Goal: Check status: Check status

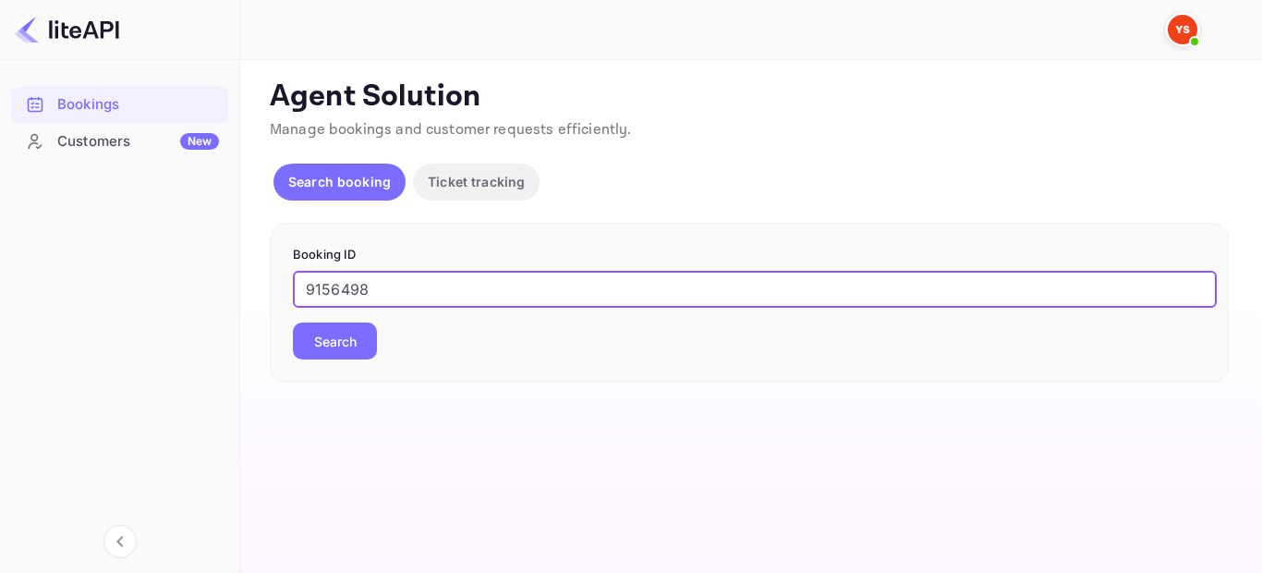
type input "9156498"
click at [314, 347] on button "Search" at bounding box center [335, 340] width 84 height 37
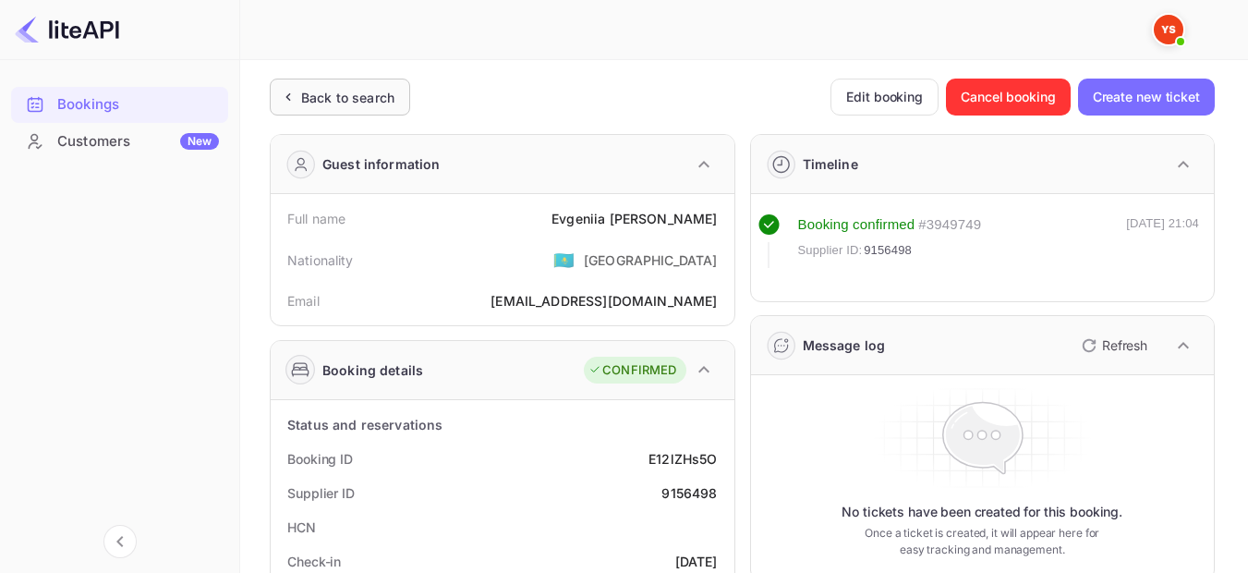
click at [357, 100] on div "Back to search" at bounding box center [347, 97] width 93 height 19
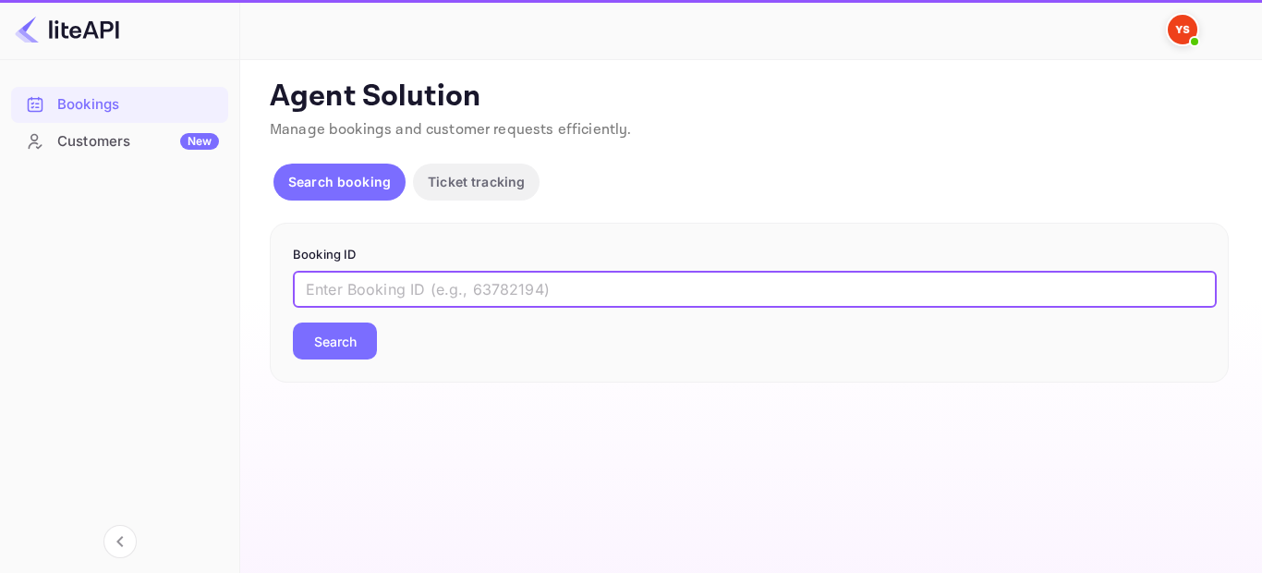
click at [482, 297] on input "text" at bounding box center [755, 289] width 924 height 37
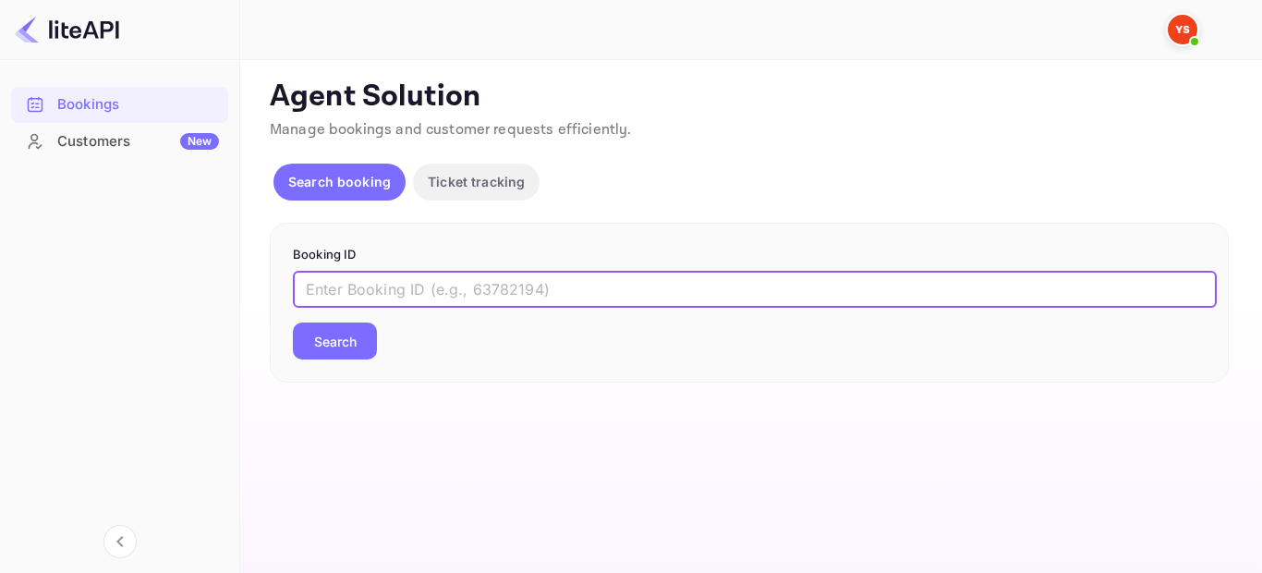
paste input "9156596"
type input "9156596"
click at [339, 356] on button "Search" at bounding box center [335, 340] width 84 height 37
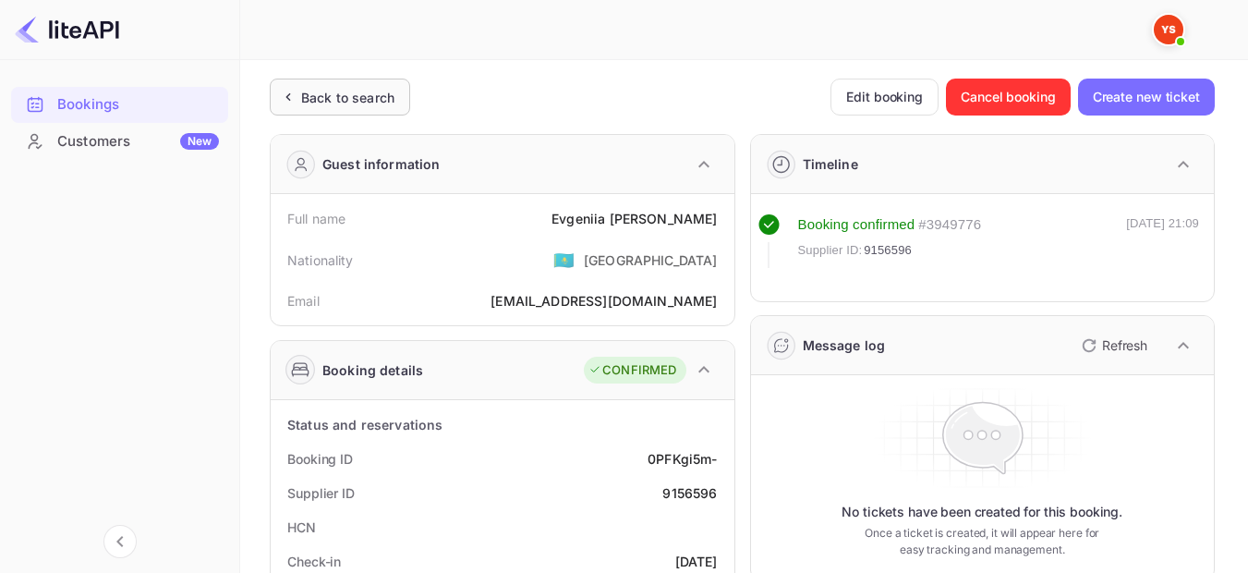
click at [342, 93] on div "Back to search" at bounding box center [347, 97] width 93 height 19
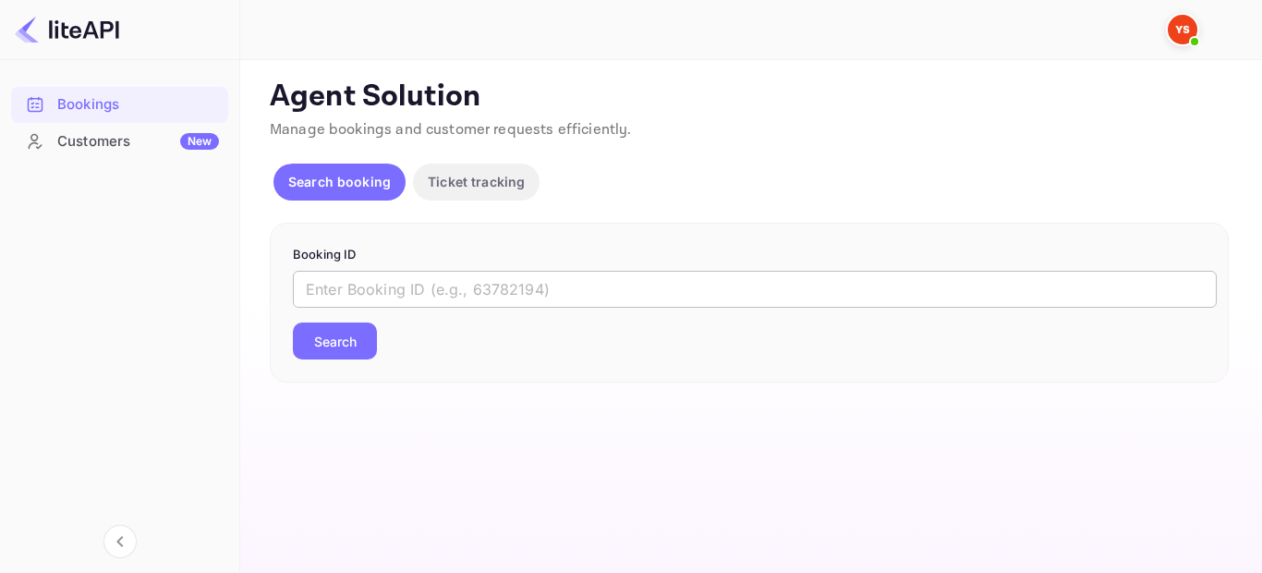
click at [429, 294] on input "text" at bounding box center [755, 289] width 924 height 37
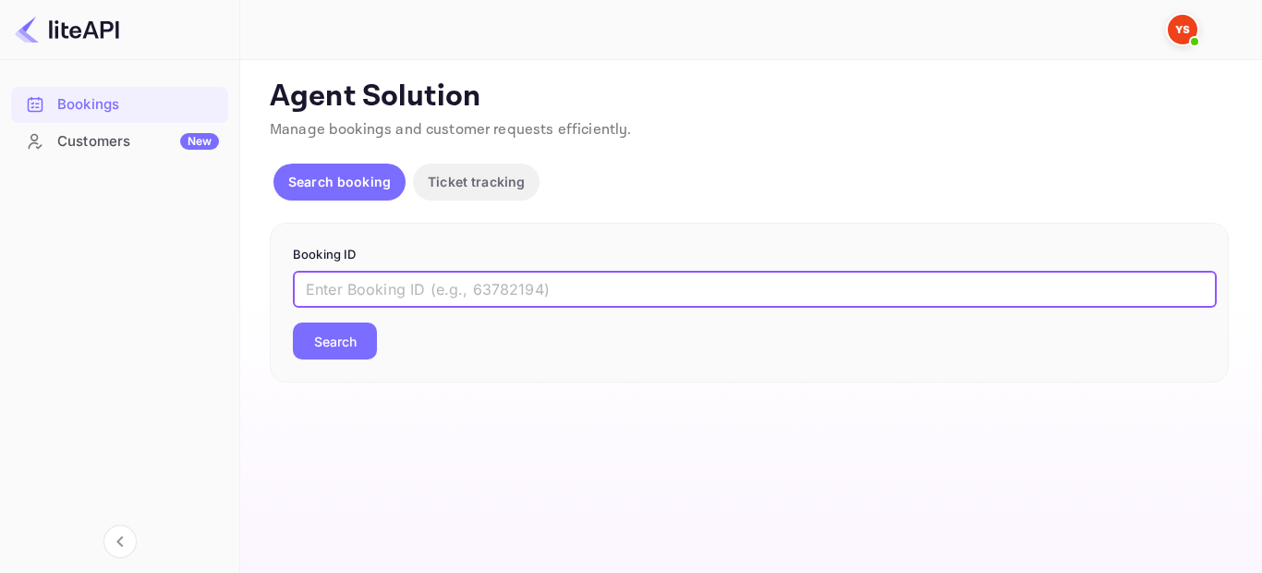
paste input "9156498"
type input "9156498"
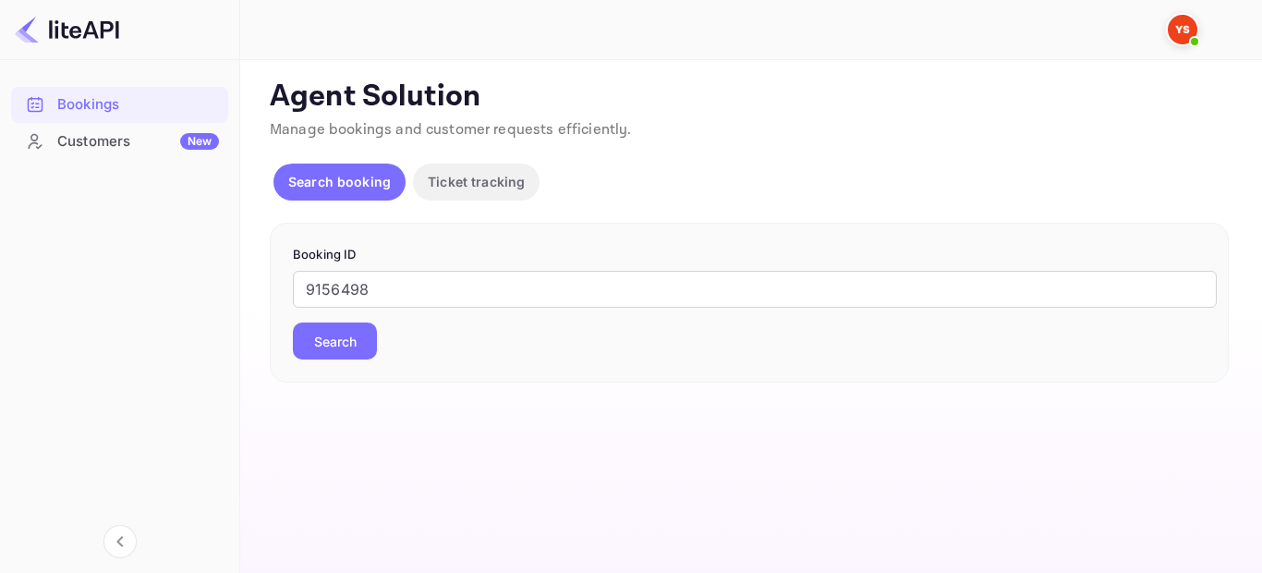
click at [352, 341] on button "Search" at bounding box center [335, 340] width 84 height 37
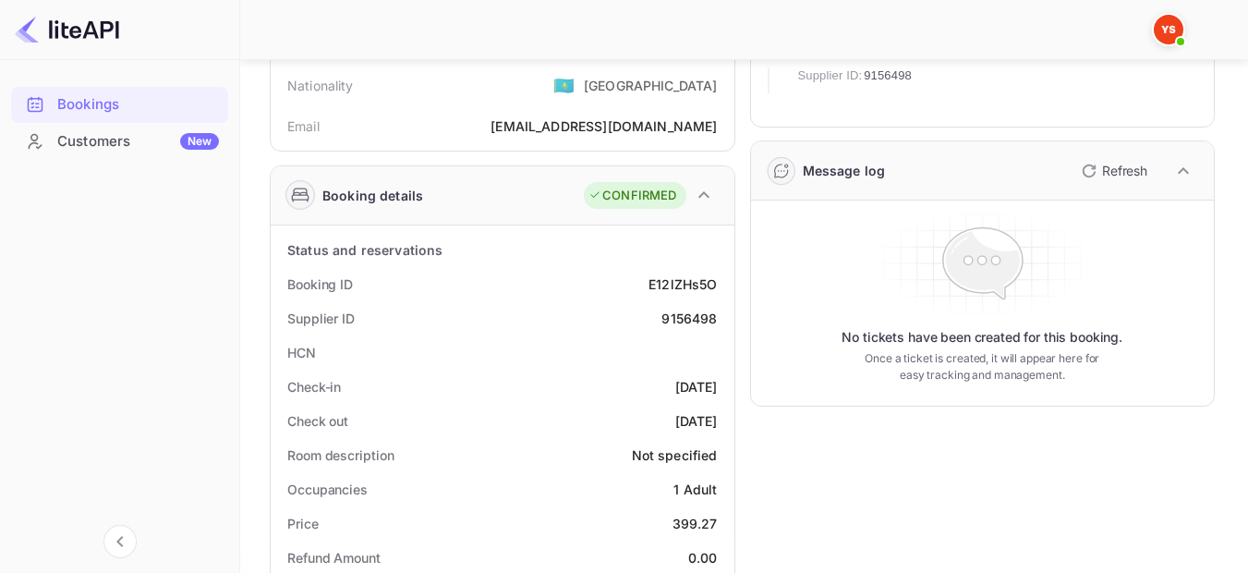
scroll to position [369, 0]
